Goal: Task Accomplishment & Management: Use online tool/utility

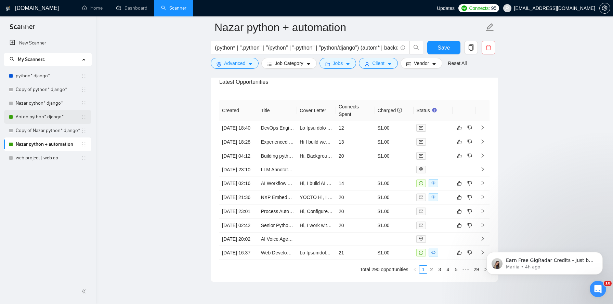
click at [42, 121] on link "Anton python* django*" at bounding box center [48, 117] width 65 height 14
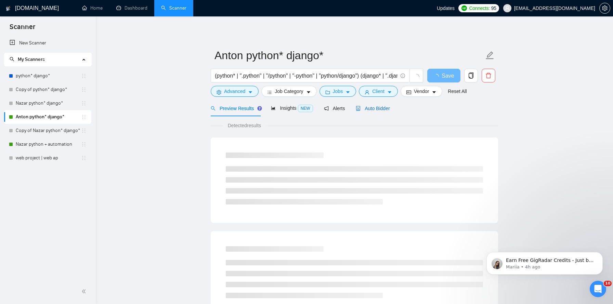
click at [380, 107] on span "Auto Bidder" at bounding box center [373, 108] width 34 height 5
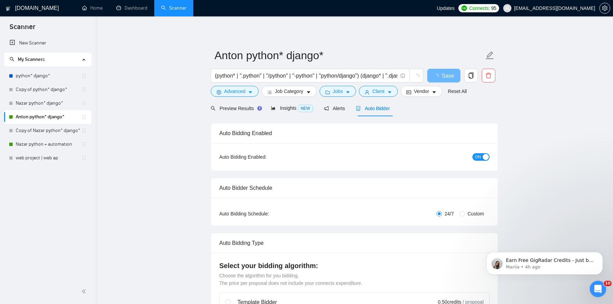
checkbox input "true"
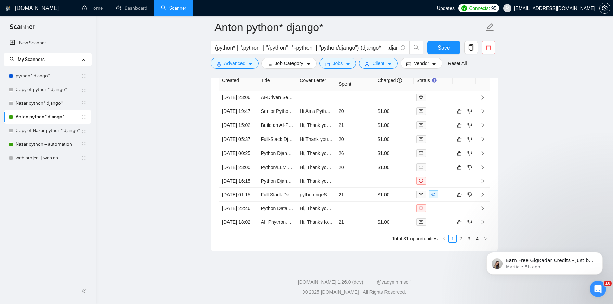
scroll to position [1872, 0]
click at [599, 255] on icon "Dismiss notification" at bounding box center [601, 254] width 4 height 4
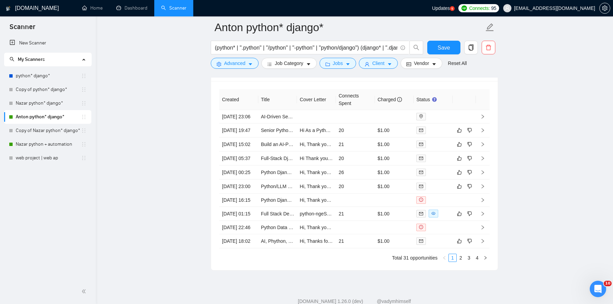
scroll to position [1780, 0]
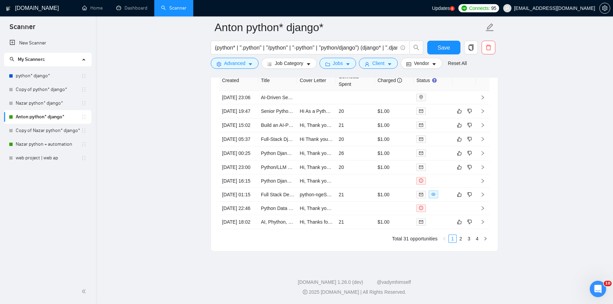
scroll to position [1872, 0]
